Goal: Task Accomplishment & Management: Manage account settings

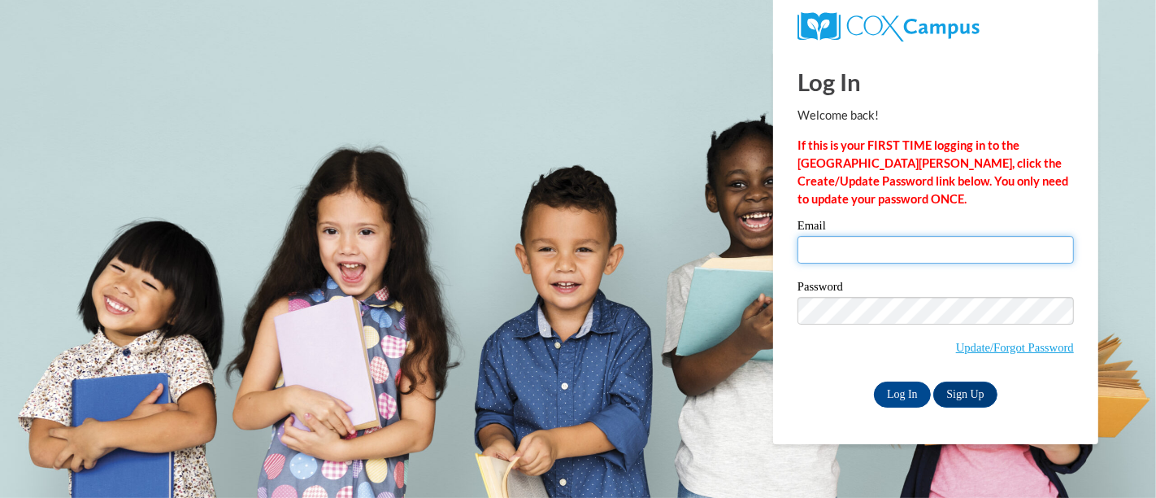
click at [892, 248] on input "Email" at bounding box center [936, 250] width 276 height 28
type input "[EMAIL_ADDRESS][DOMAIN_NAME]"
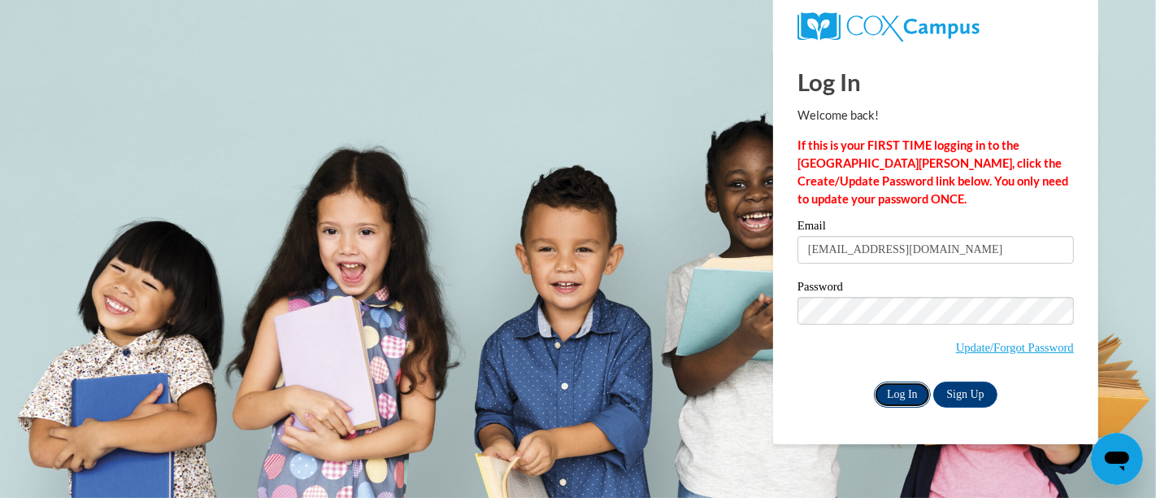
click at [905, 389] on input "Log In" at bounding box center [902, 394] width 57 height 26
